Goal: Information Seeking & Learning: Learn about a topic

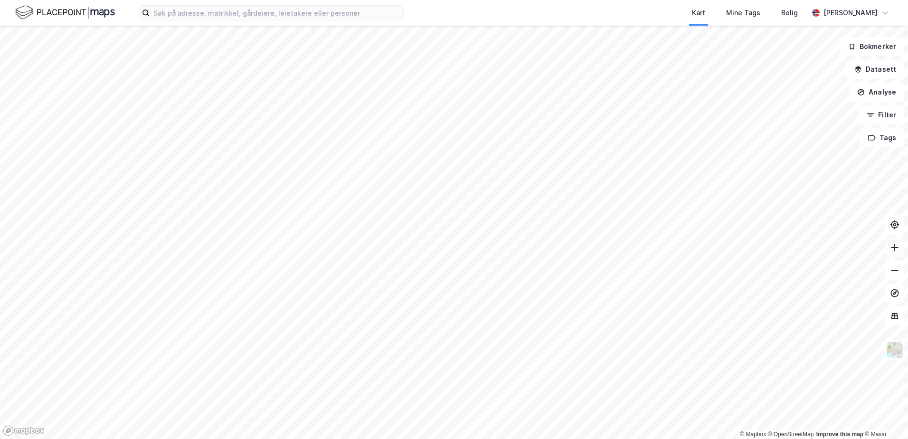
click at [897, 251] on icon at bounding box center [894, 247] width 9 height 9
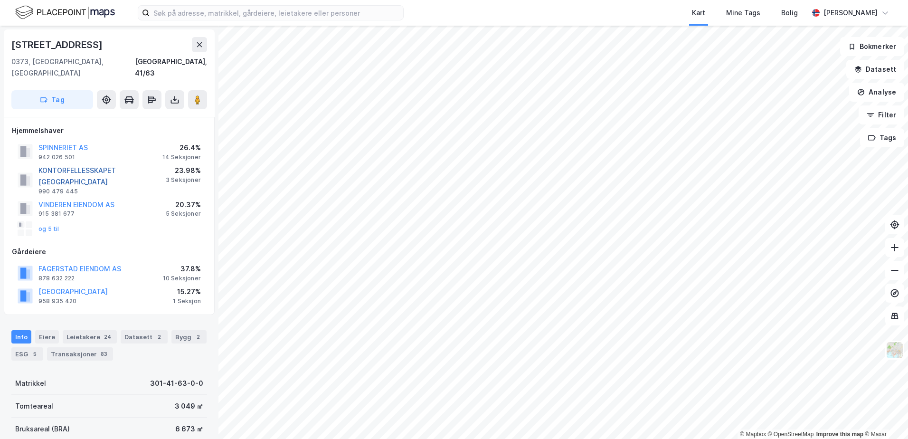
click at [0, 0] on button "KONTORFELLESSKAPET VINDERENTORGET" at bounding box center [0, 0] width 0 height 0
